Goal: Check status: Check status

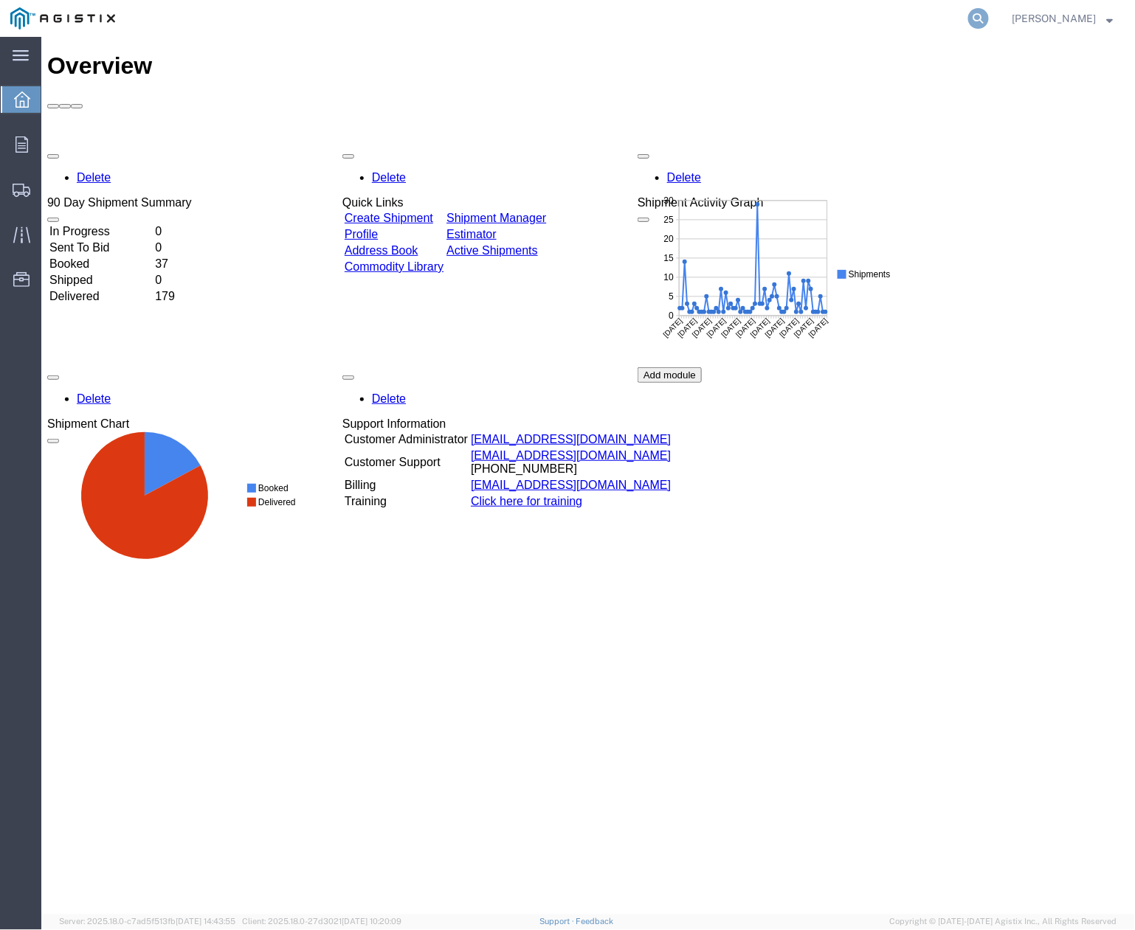
click at [989, 22] on icon at bounding box center [978, 18] width 21 height 21
paste input "56571590"
type input "56571590"
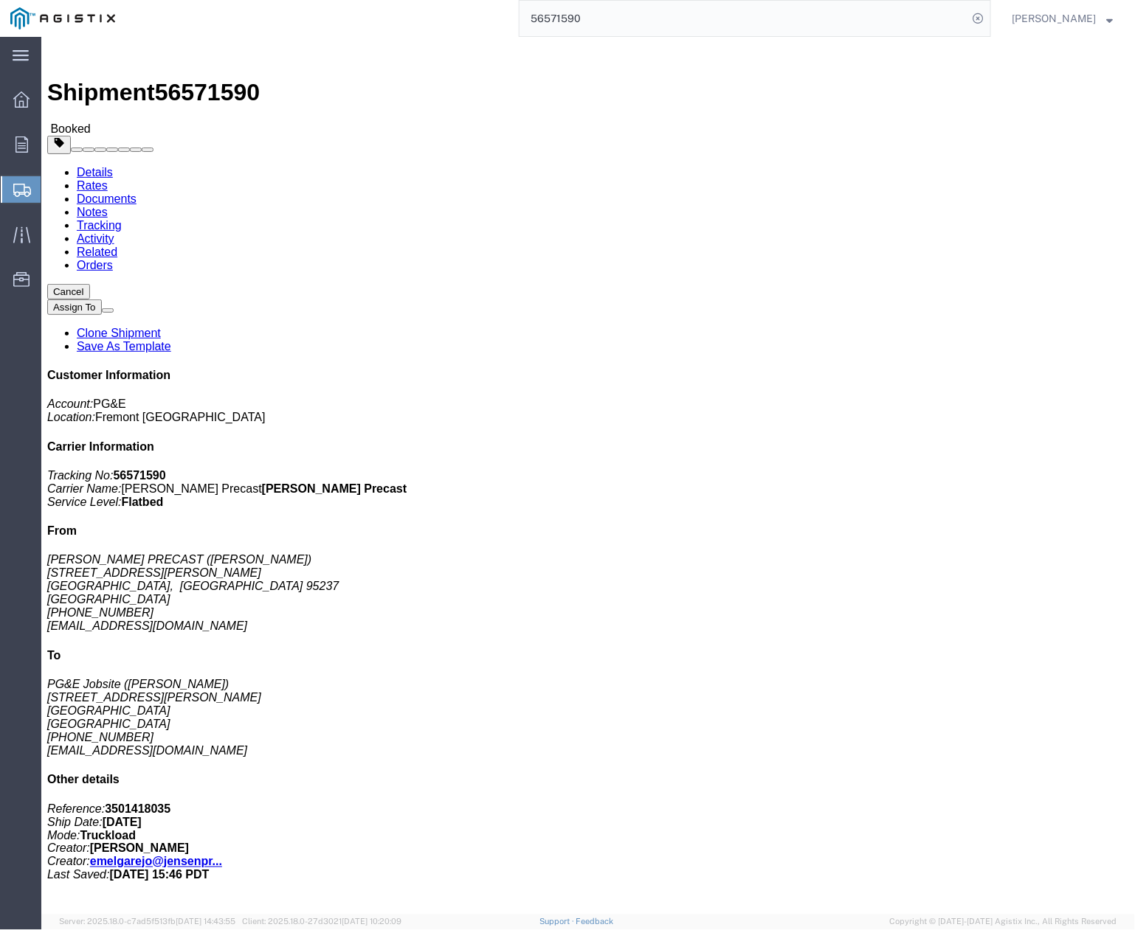
click span "button"
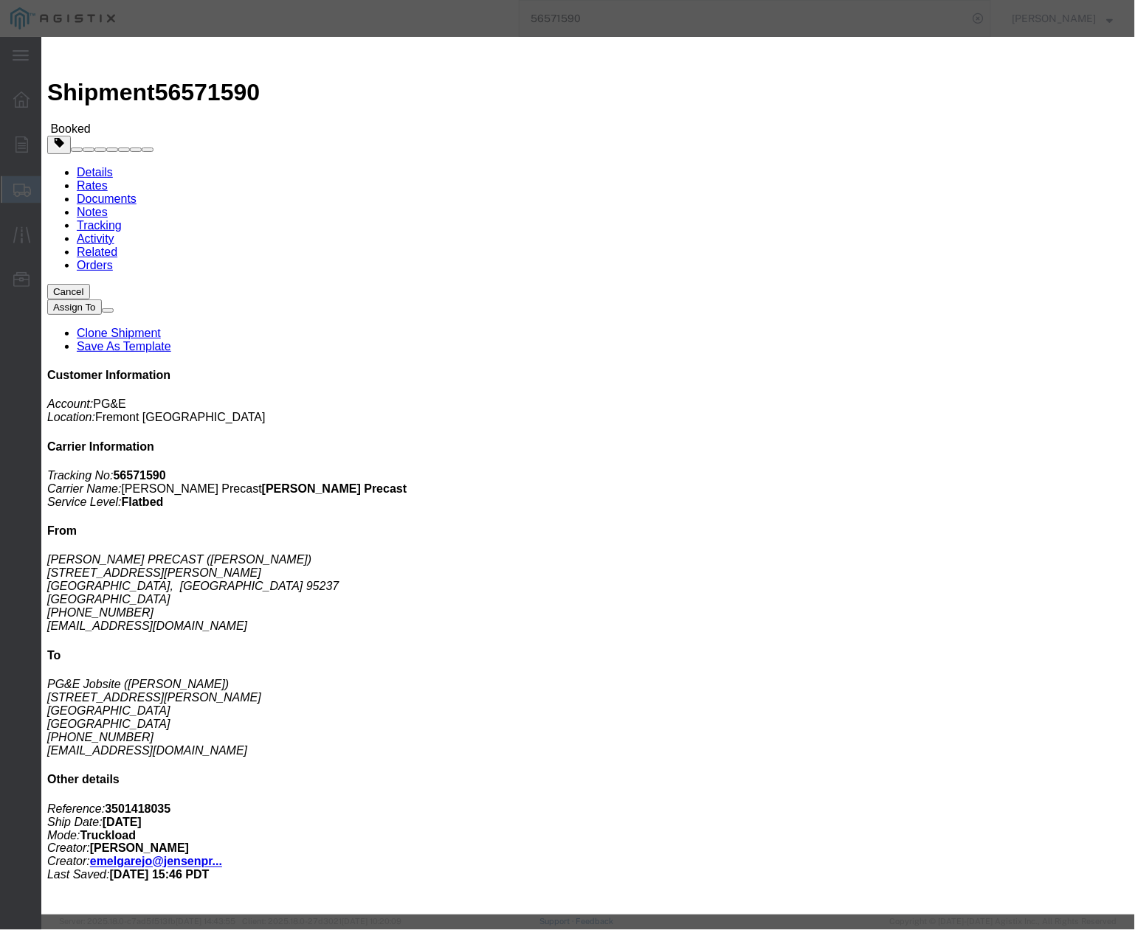
click div "[DATE] 4:15 PM"
click div "Pickup Date: Pickup Start Date Pickup Start Time Pickup Open Date and Time [DAT…"
click button "Save"
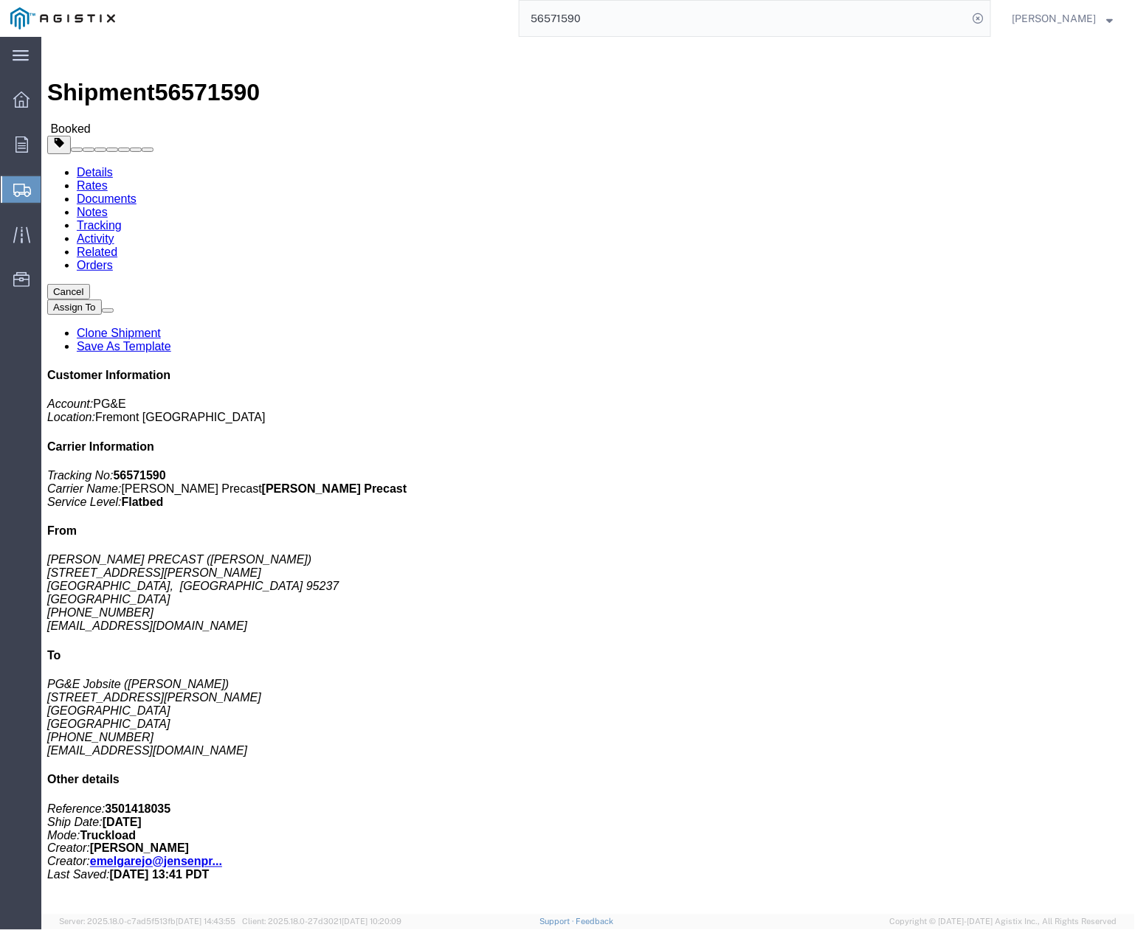
click button "Close"
